Goal: Transaction & Acquisition: Purchase product/service

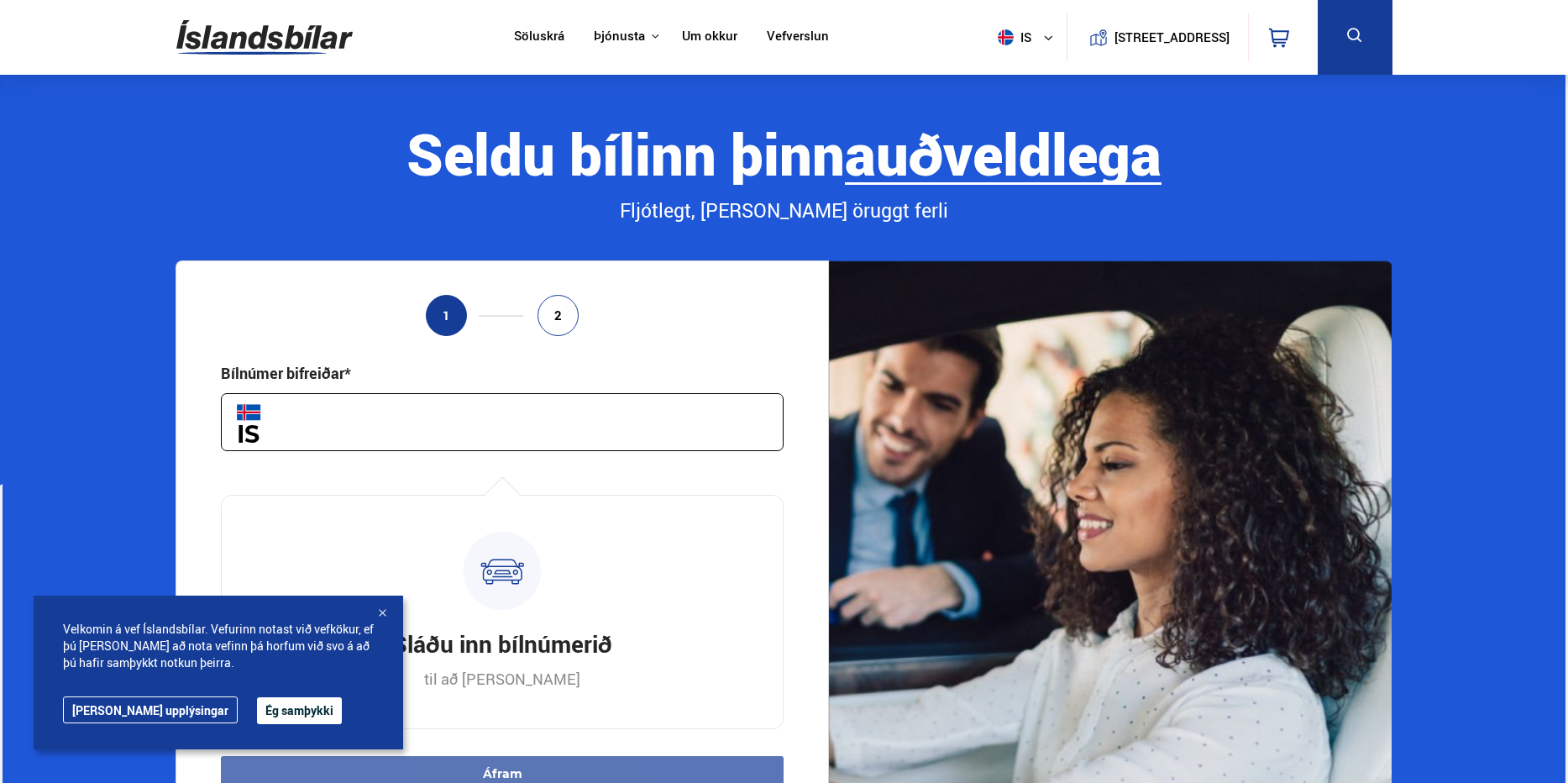
click at [257, 708] on button "Ég samþykki" at bounding box center [299, 711] width 84 height 27
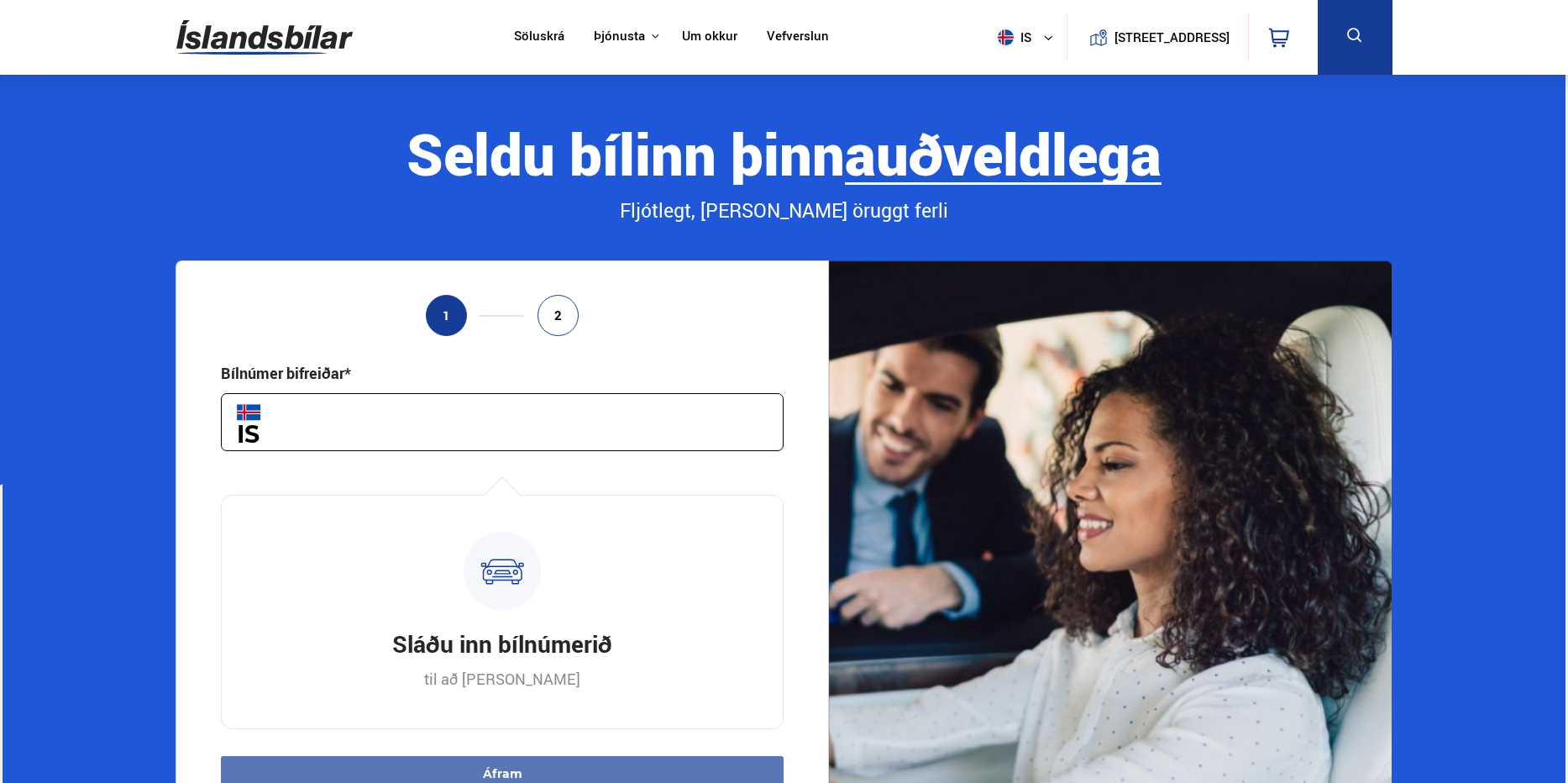
click at [540, 422] on input "text" at bounding box center [502, 422] width 563 height 58
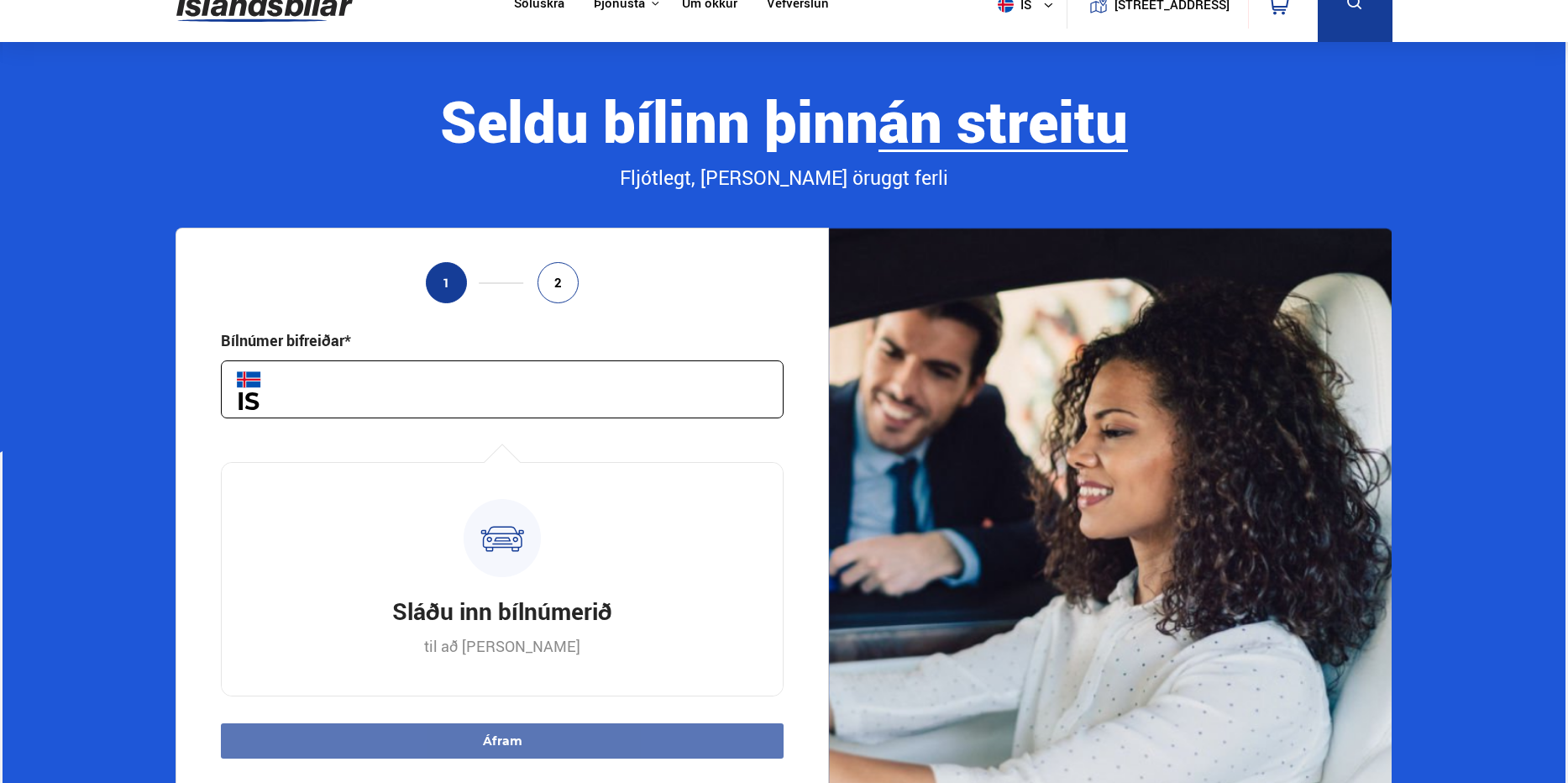
scroll to position [280, 0]
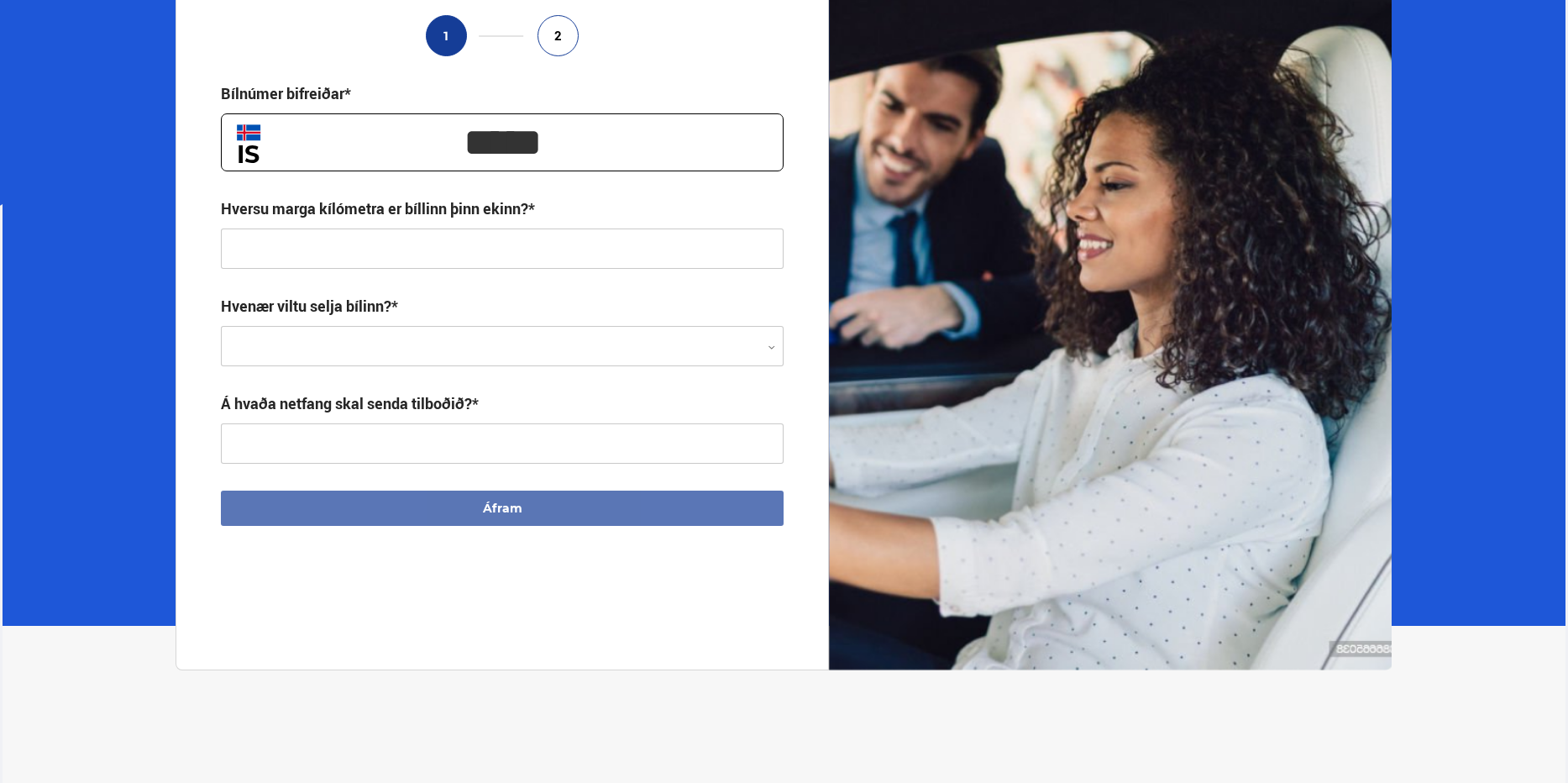
type input "*****"
click at [560, 255] on input "text" at bounding box center [502, 248] width 563 height 40
click at [490, 361] on div at bounding box center [502, 346] width 563 height 40
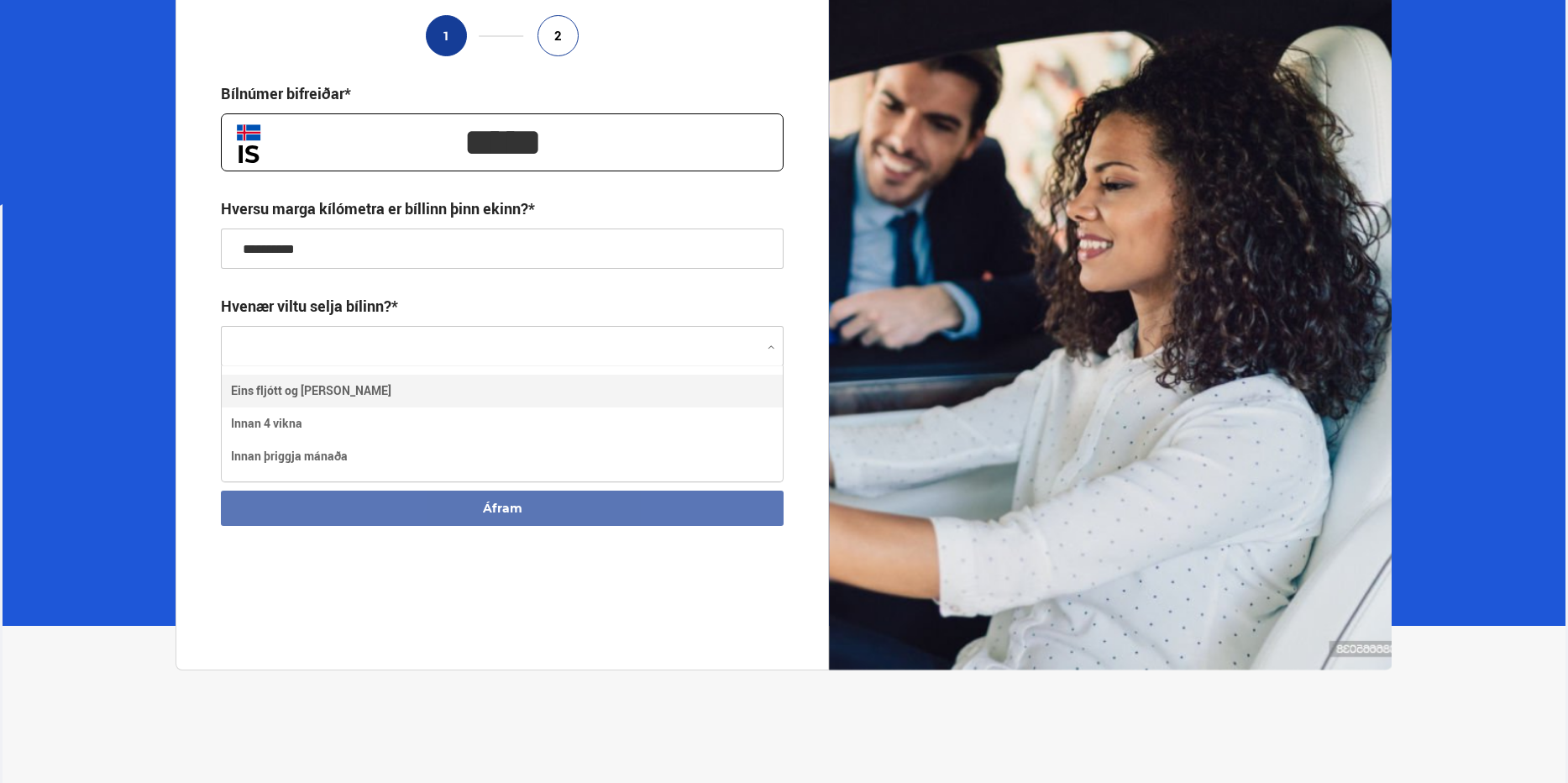
scroll to position [115, 560]
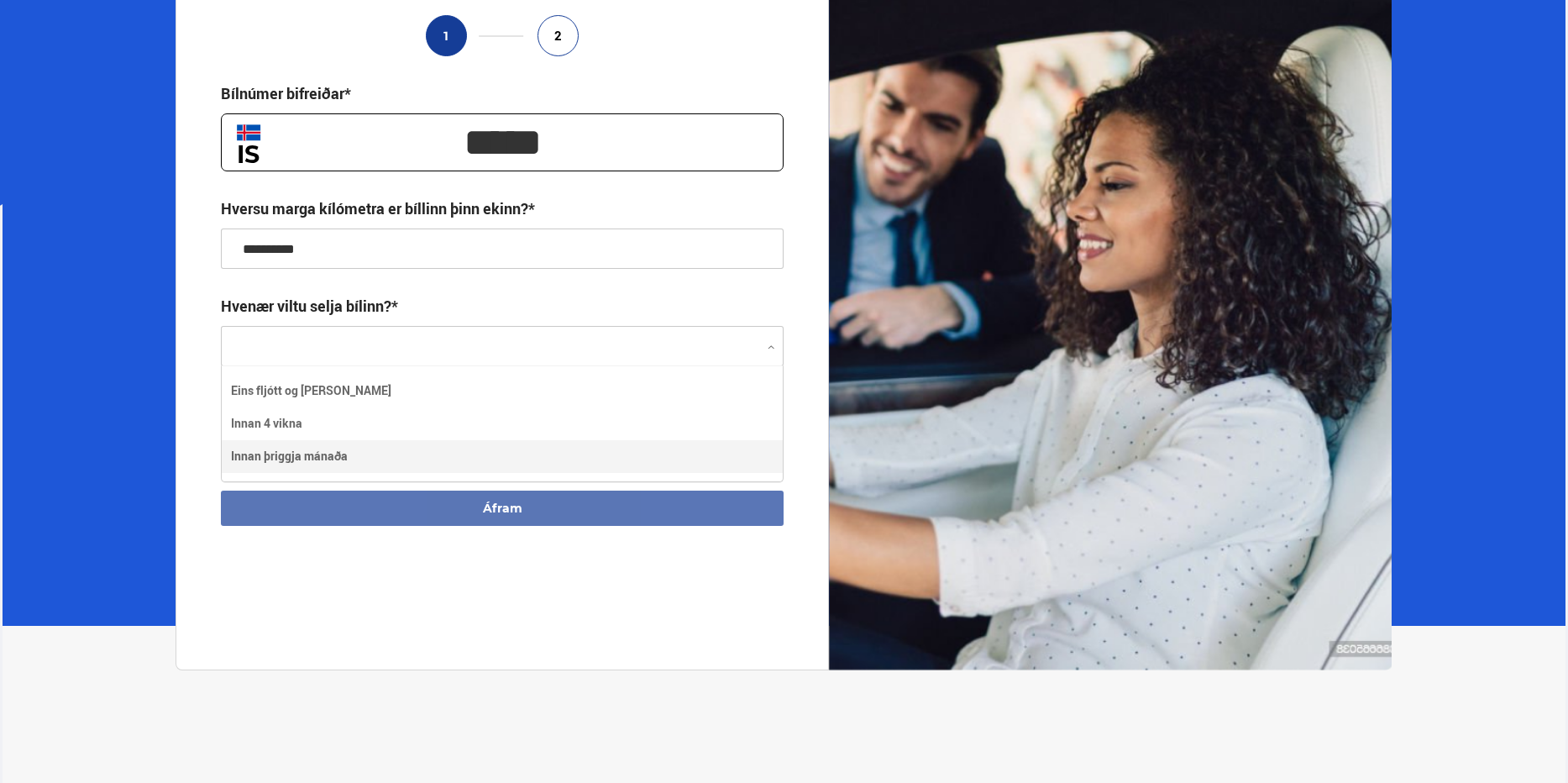
type input "**********"
drag, startPoint x: 451, startPoint y: 455, endPoint x: 460, endPoint y: 447, distance: 12.0
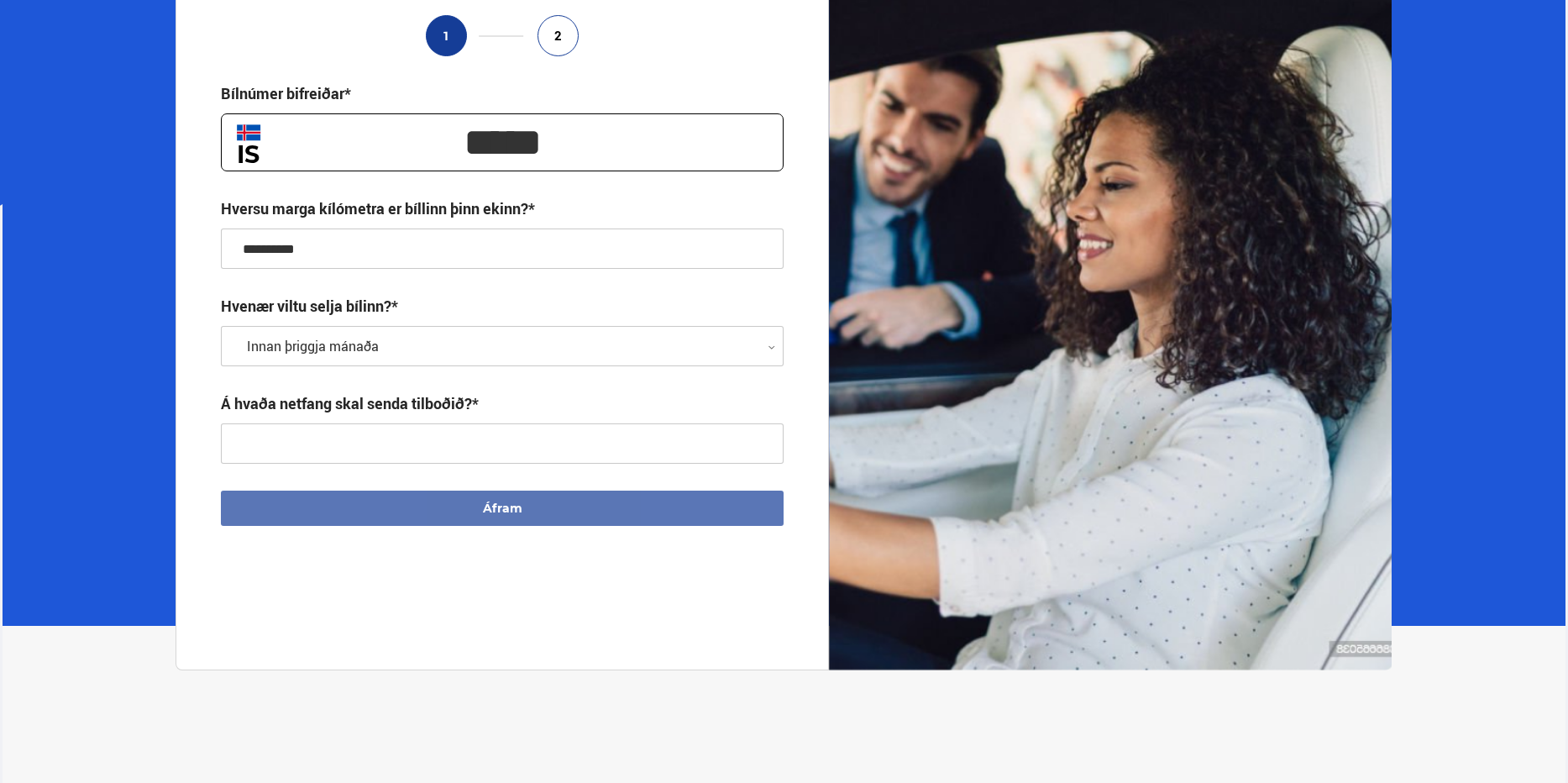
click at [469, 429] on input "text" at bounding box center [502, 443] width 563 height 40
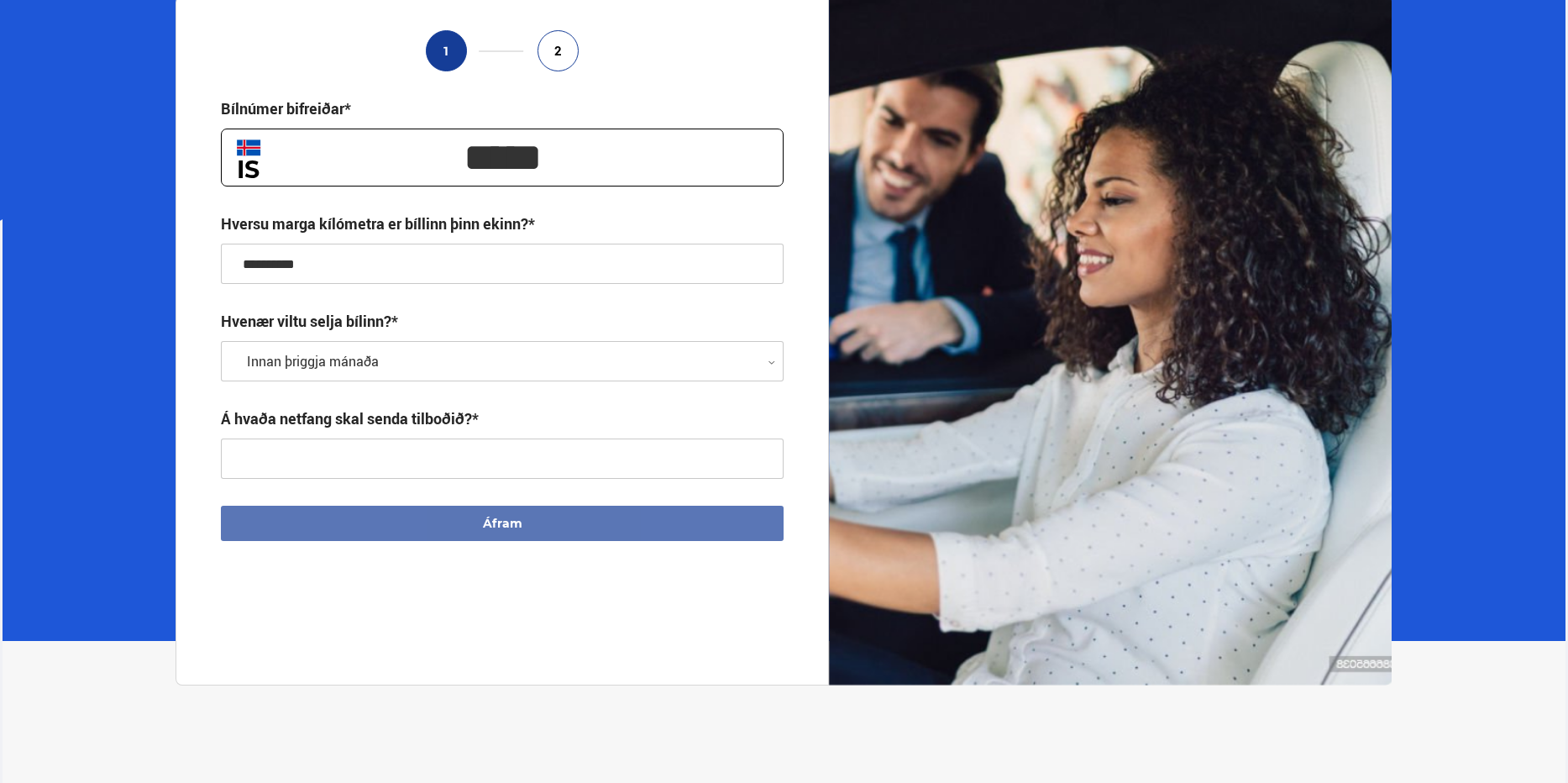
scroll to position [280, 0]
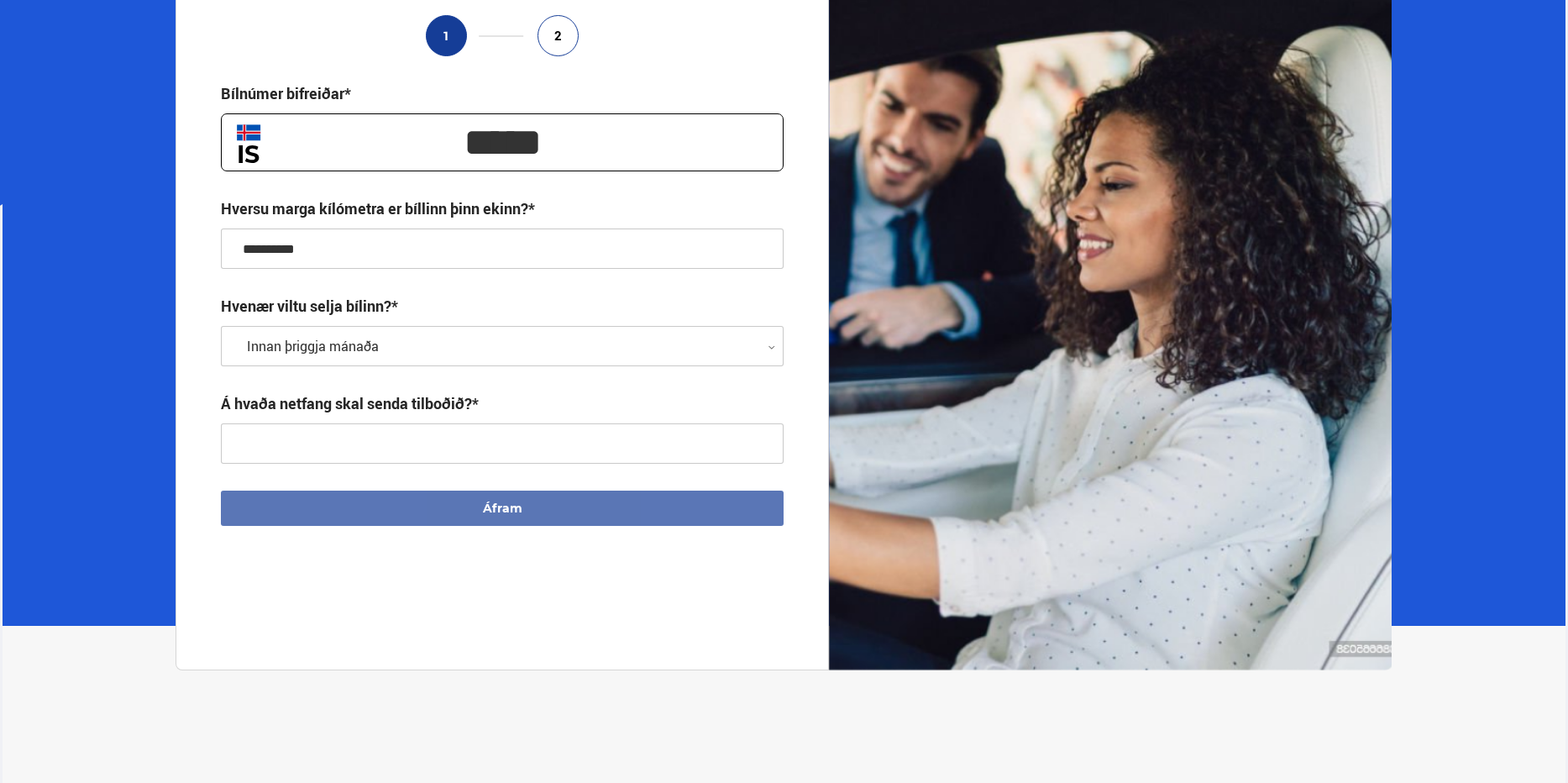
click at [460, 435] on input "text" at bounding box center [502, 443] width 563 height 40
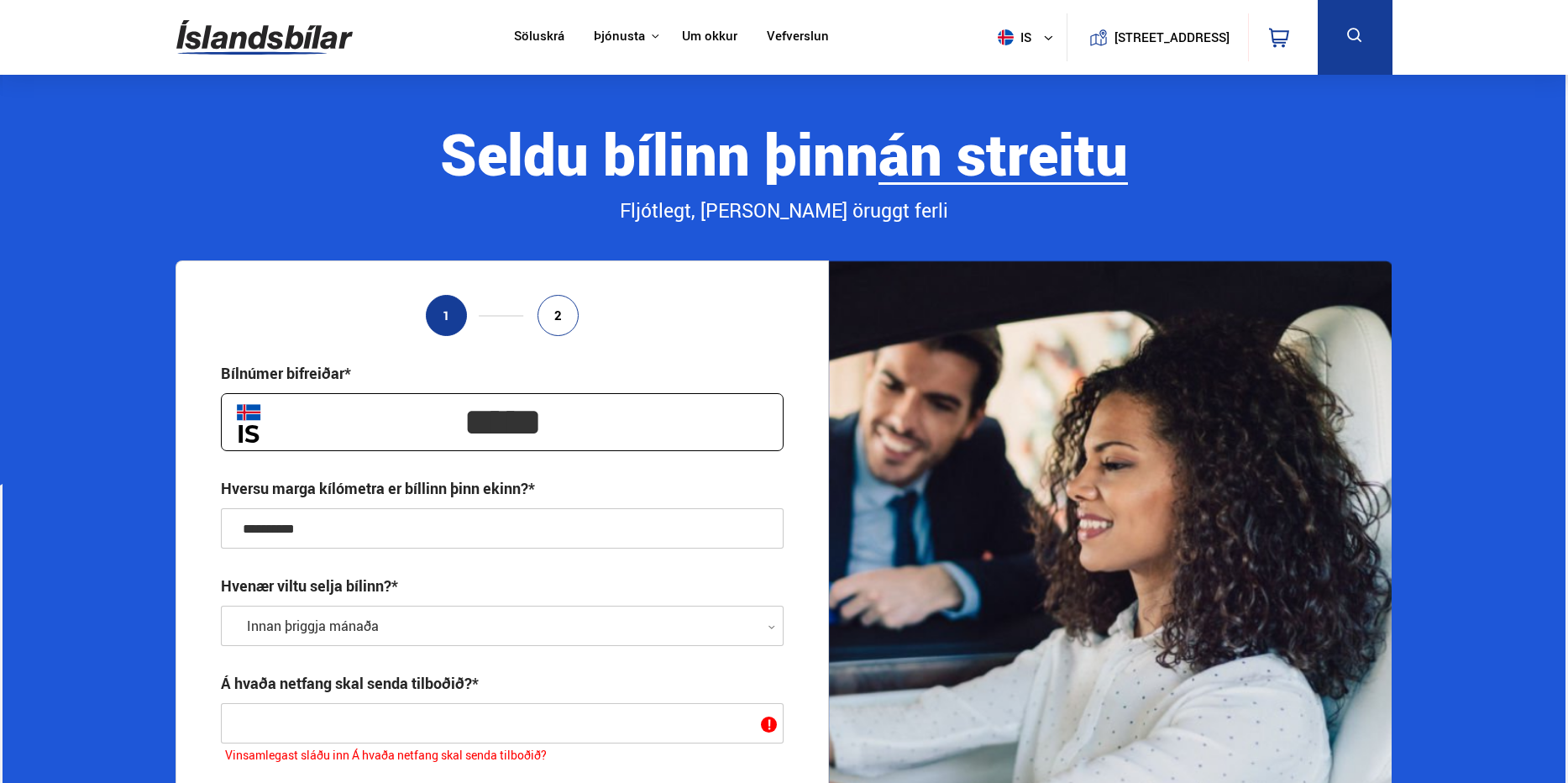
click at [176, 21] on img at bounding box center [265, 38] width 176 height 54
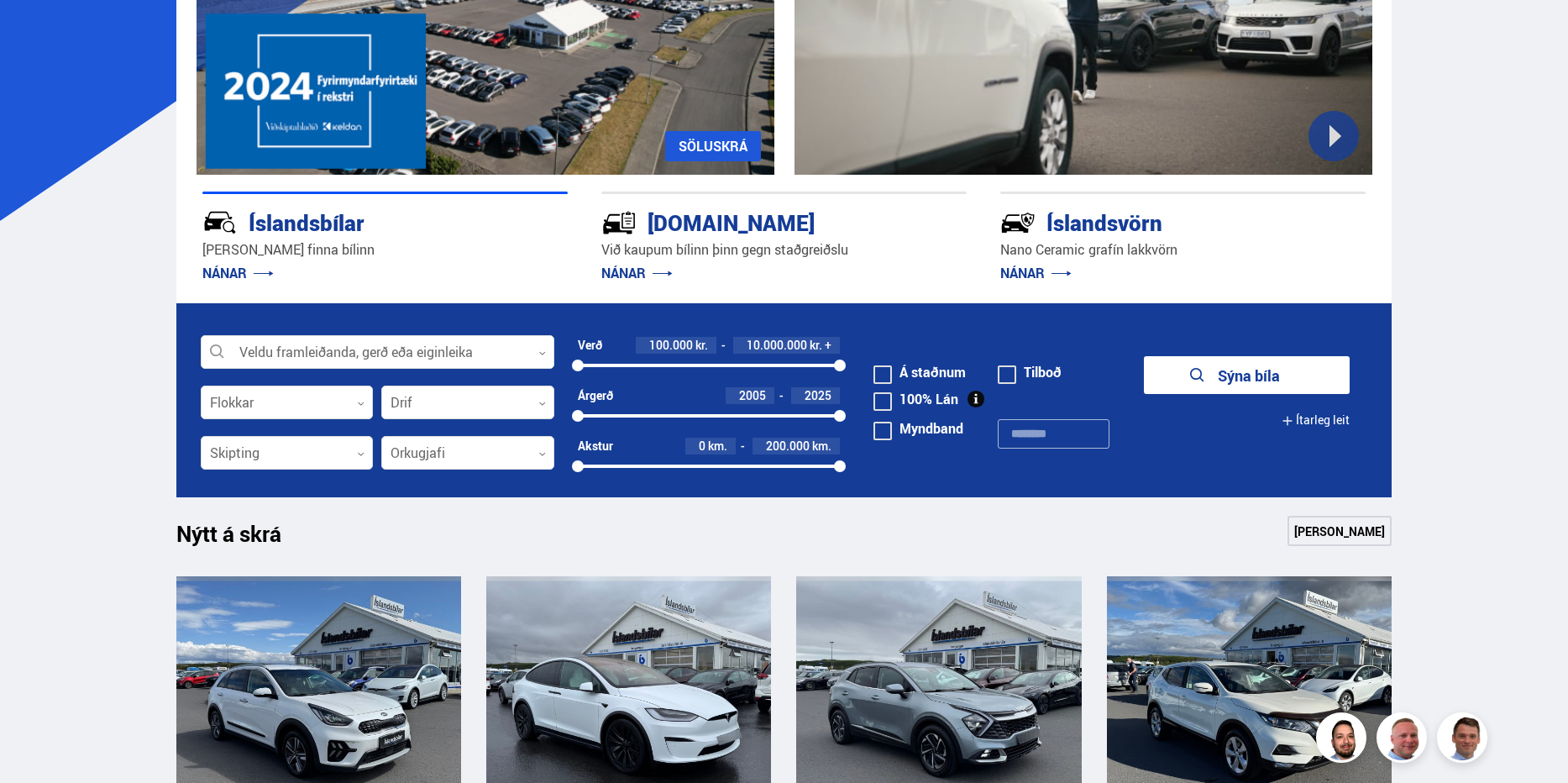
scroll to position [280, 0]
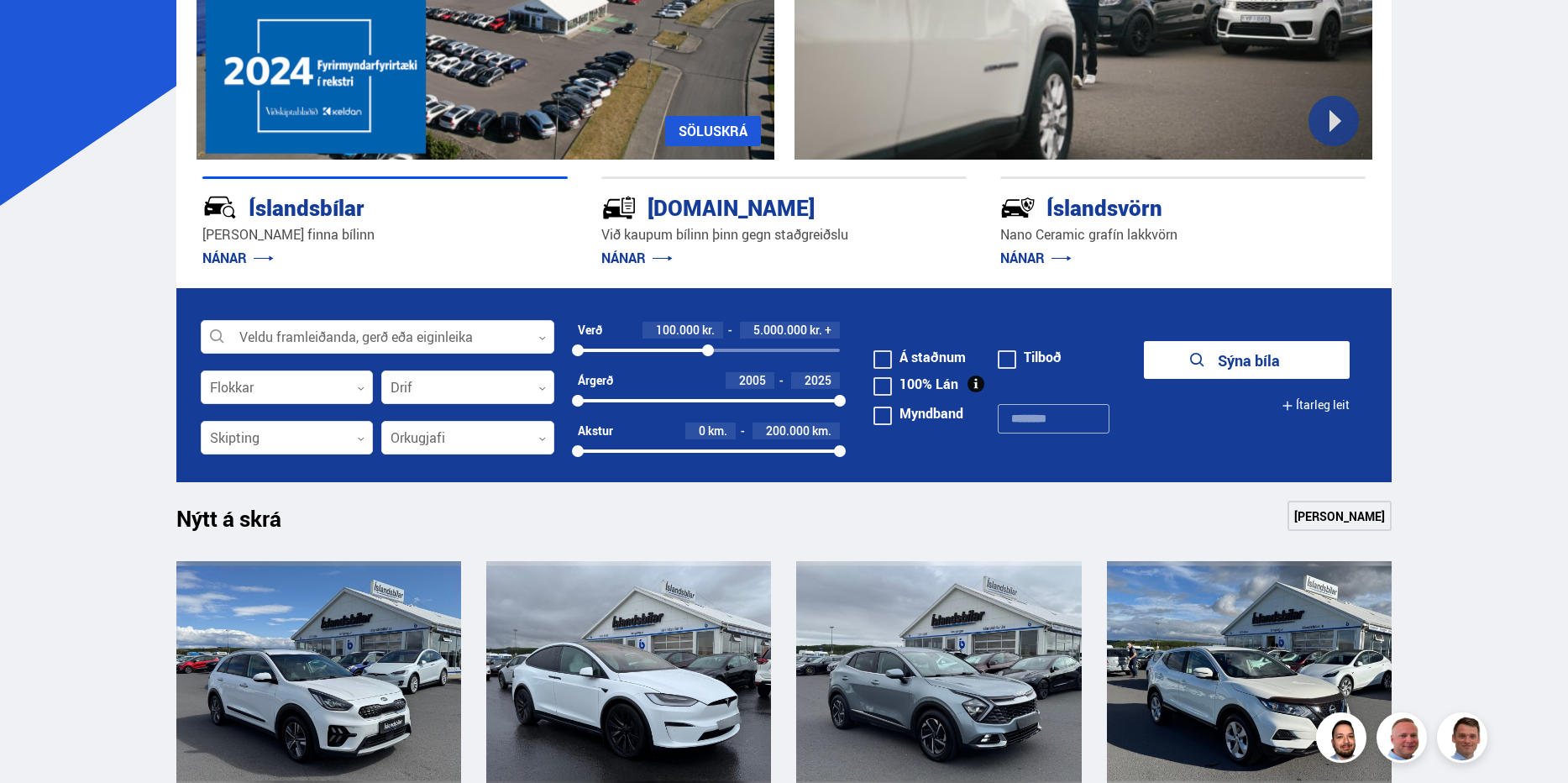
drag, startPoint x: 841, startPoint y: 346, endPoint x: 708, endPoint y: 361, distance: 133.8
click at [708, 361] on div "Verð 100.000 kr. 5.000.000 kr. + 100000 5009969" at bounding box center [709, 347] width 263 height 51
drag, startPoint x: 576, startPoint y: 350, endPoint x: 681, endPoint y: 354, distance: 105.1
click at [681, 354] on div at bounding box center [681, 350] width 12 height 12
drag, startPoint x: 682, startPoint y: 350, endPoint x: 574, endPoint y: 356, distance: 108.2
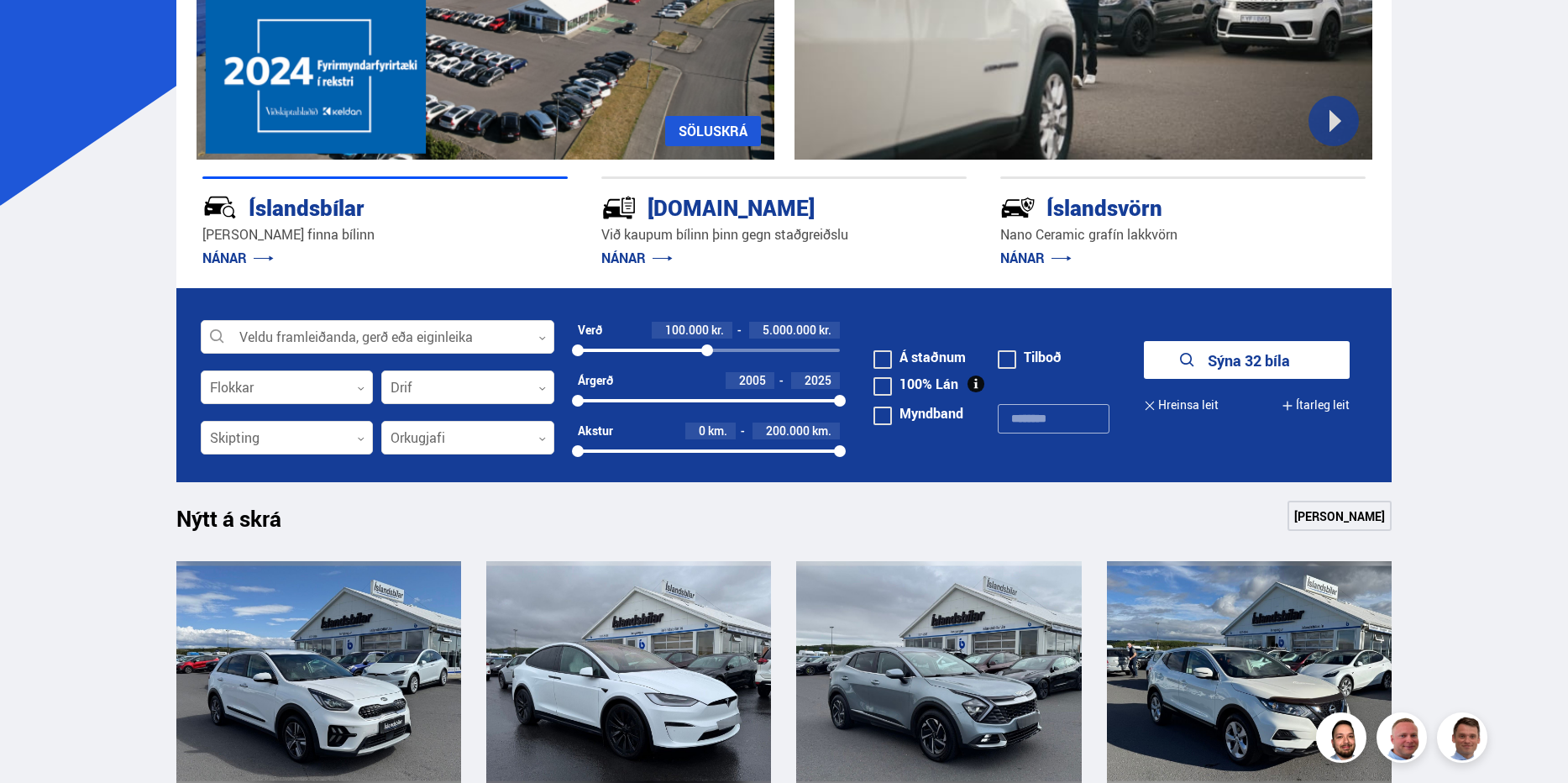
click at [574, 356] on div at bounding box center [577, 350] width 12 height 12
drag, startPoint x: 705, startPoint y: 347, endPoint x: 708, endPoint y: 359, distance: 12.4
click at [708, 359] on div "Verð 100.000 kr. 5.000.000 kr. 100000 4978340" at bounding box center [709, 347] width 263 height 51
